Goal: Task Accomplishment & Management: Complete application form

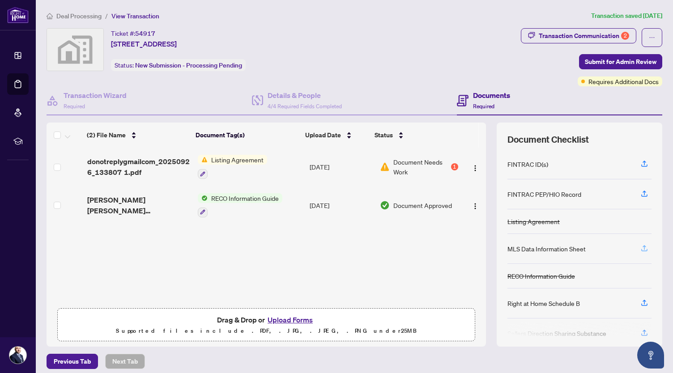
click at [640, 245] on icon "button" at bounding box center [644, 248] width 8 height 8
click at [642, 245] on icon "button" at bounding box center [644, 247] width 4 height 4
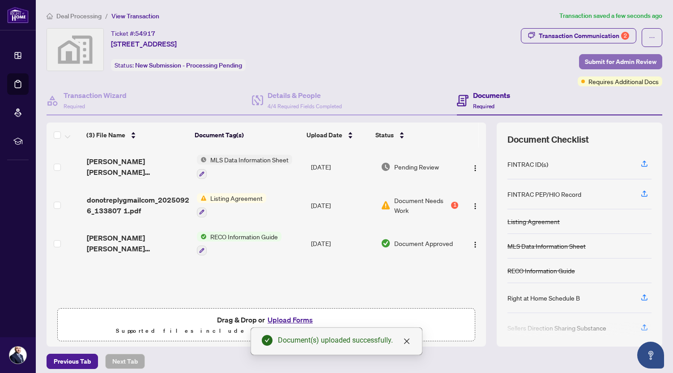
click at [595, 60] on span "Submit for Admin Review" at bounding box center [620, 62] width 72 height 14
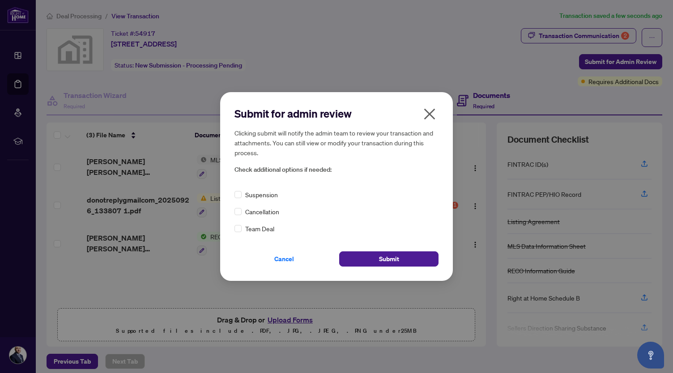
click at [457, 177] on div "Submit for admin review Clicking submit will notify the admin team to review yo…" at bounding box center [336, 186] width 673 height 373
click at [383, 255] on span "Submit" at bounding box center [389, 259] width 20 height 14
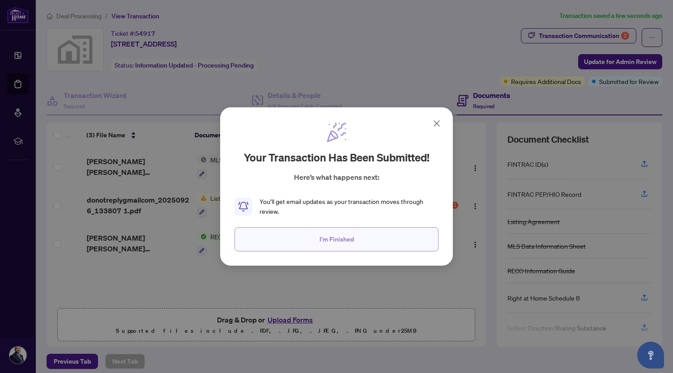
click at [330, 240] on span "I'm Finished" at bounding box center [336, 239] width 34 height 14
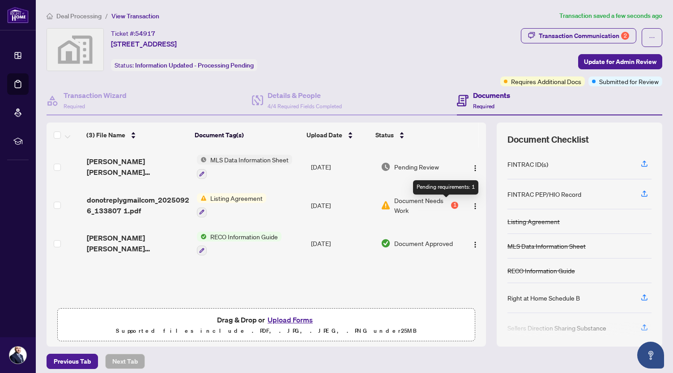
click at [451, 202] on div "1" at bounding box center [454, 205] width 7 height 7
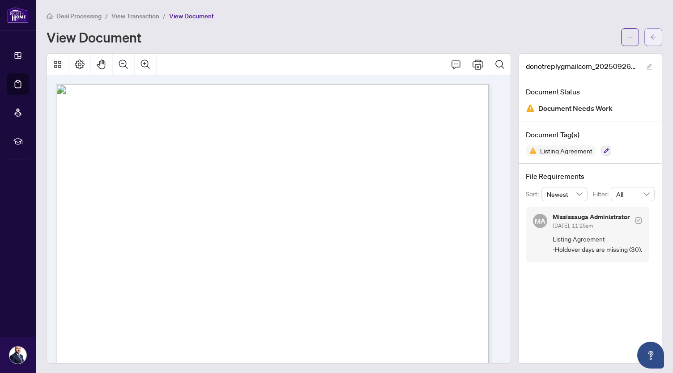
click at [650, 32] on span "button" at bounding box center [653, 37] width 6 height 14
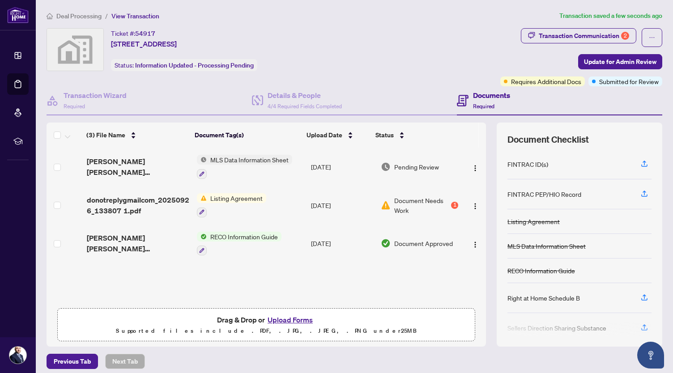
click at [238, 195] on span "Listing Agreement" at bounding box center [236, 198] width 59 height 10
click at [224, 240] on span "Listing Agreement" at bounding box center [218, 241] width 59 height 10
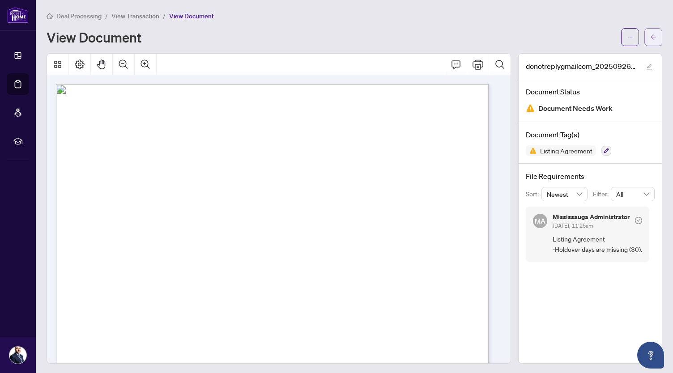
click at [650, 38] on icon "arrow-left" at bounding box center [652, 36] width 5 height 5
